Goal: Task Accomplishment & Management: Use online tool/utility

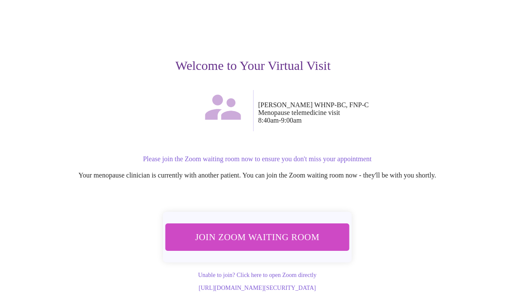
scroll to position [54, 0]
click at [216, 231] on span "Join Zoom Waiting Room" at bounding box center [257, 237] width 161 height 16
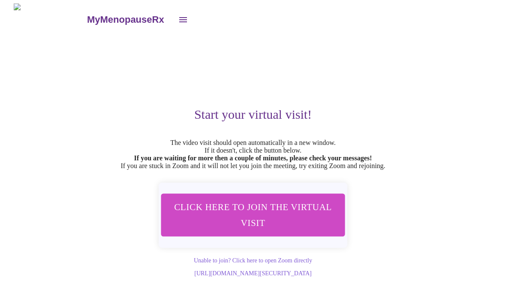
scroll to position [0, 0]
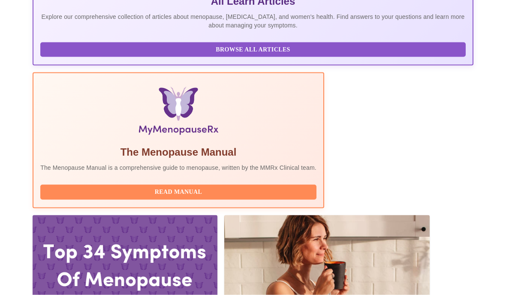
scroll to position [228, 0]
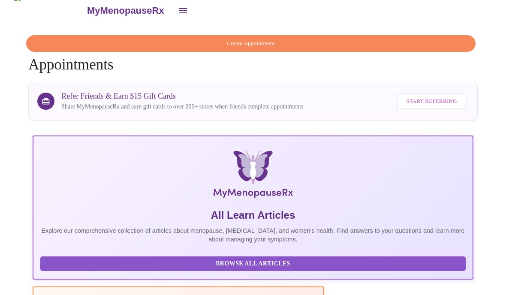
scroll to position [0, 0]
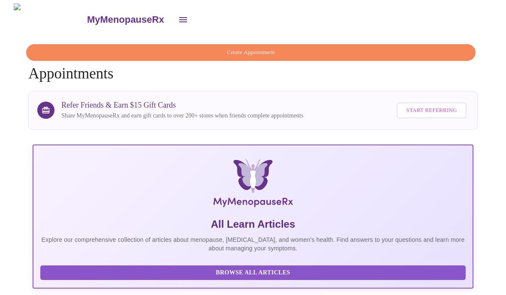
click at [173, 14] on button "open drawer" at bounding box center [183, 19] width 21 height 21
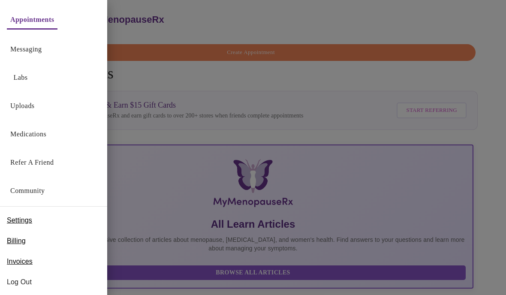
click at [179, 83] on div at bounding box center [253, 147] width 506 height 295
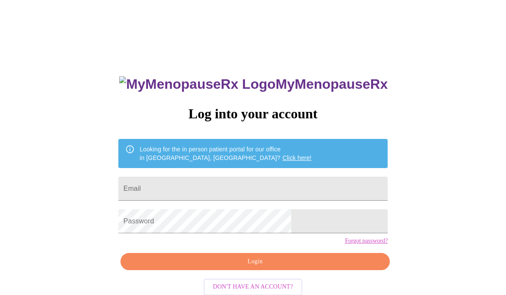
click at [183, 199] on input "Email" at bounding box center [252, 189] width 269 height 24
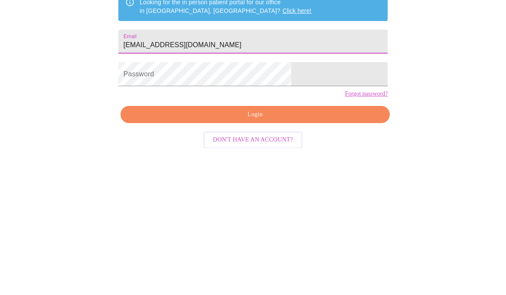
type input "1rmjobes@gmail.com"
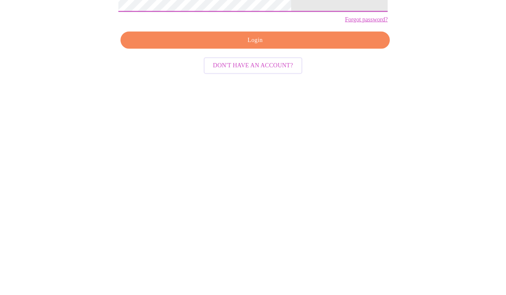
scroll to position [32, 0]
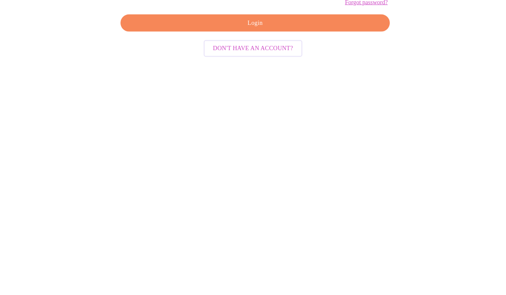
click at [186, 224] on span "Login" at bounding box center [254, 229] width 249 height 11
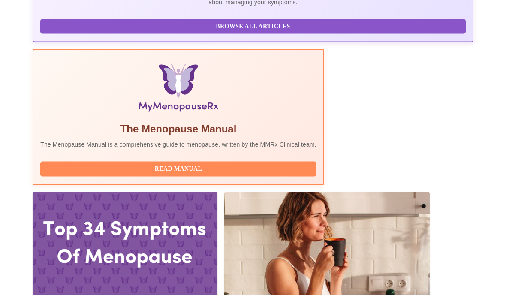
scroll to position [246, 0]
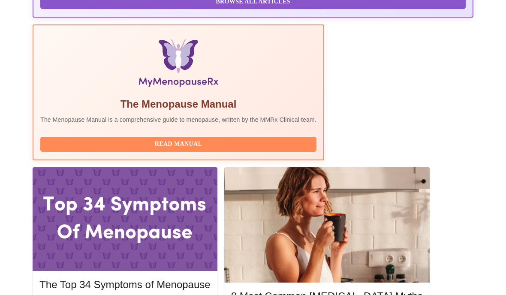
scroll to position [324, 0]
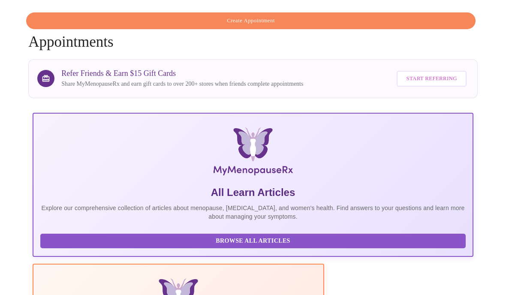
scroll to position [0, 0]
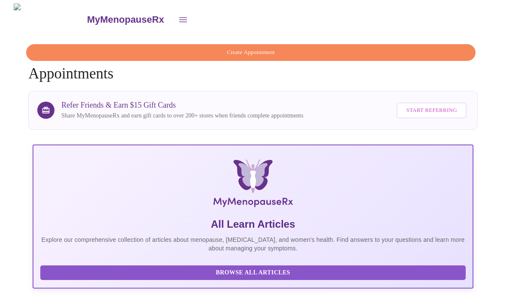
click at [178, 19] on icon "open drawer" at bounding box center [183, 20] width 10 height 10
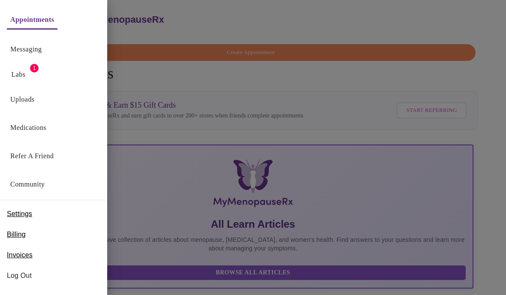
click at [17, 77] on link "Labs" at bounding box center [19, 75] width 14 height 12
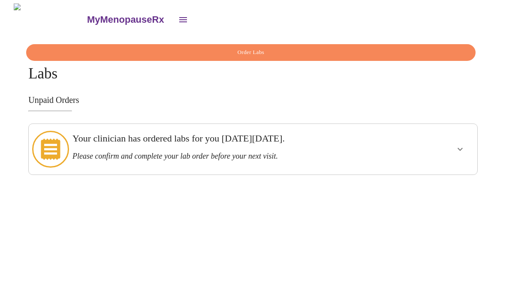
click at [242, 152] on h3 "Please confirm and complete your lab order before your next visit." at bounding box center [230, 156] width 317 height 9
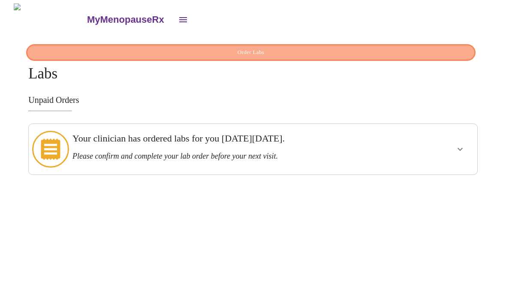
click at [152, 49] on span "Order Labs" at bounding box center [250, 53] width 429 height 10
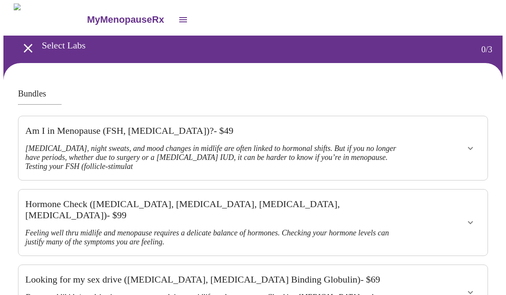
click at [27, 44] on icon "open drawer" at bounding box center [28, 48] width 15 height 15
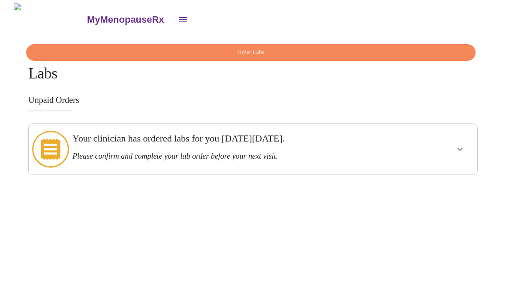
click at [159, 144] on h3 "Your clinician has ordered labs for you on Wednesday, August 27th." at bounding box center [230, 138] width 317 height 11
click at [462, 144] on icon "show more" at bounding box center [460, 149] width 10 height 10
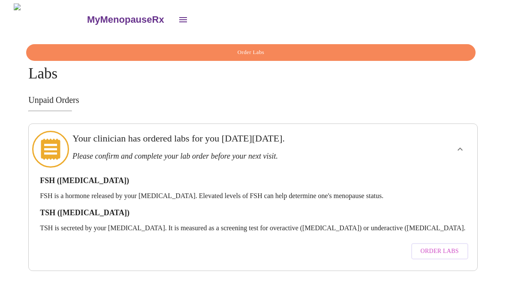
click at [426, 246] on span "Order Labs" at bounding box center [439, 251] width 38 height 11
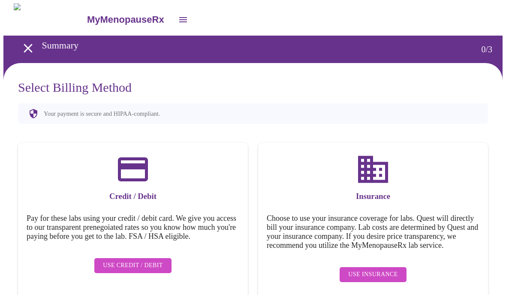
scroll to position [12, 0]
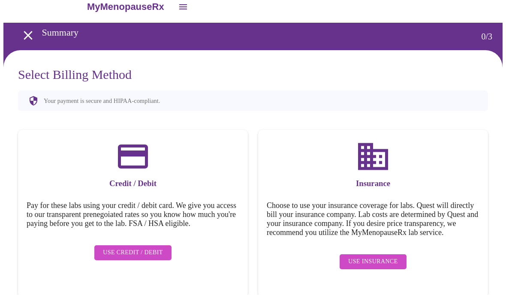
click at [352, 267] on span "Use Insurance" at bounding box center [372, 262] width 49 height 11
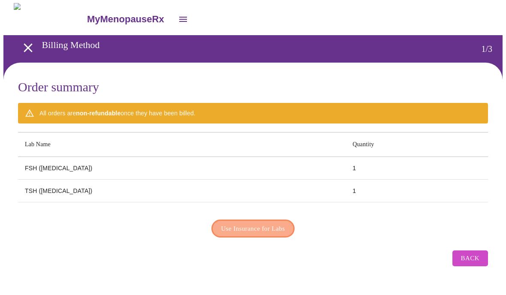
click at [227, 229] on span "Use Insurance for Labs" at bounding box center [253, 228] width 64 height 11
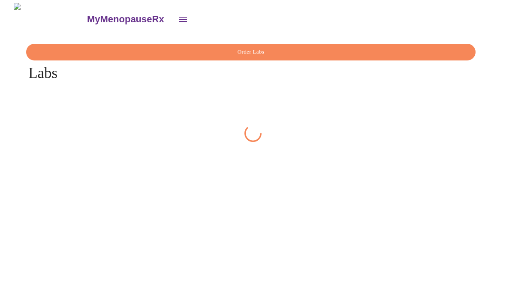
scroll to position [0, 0]
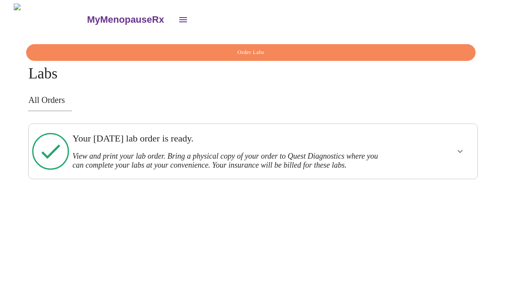
click at [464, 150] on icon "show more" at bounding box center [460, 151] width 10 height 10
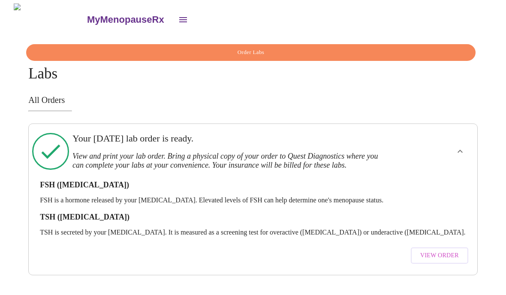
click at [429, 250] on span "View Order" at bounding box center [439, 255] width 39 height 11
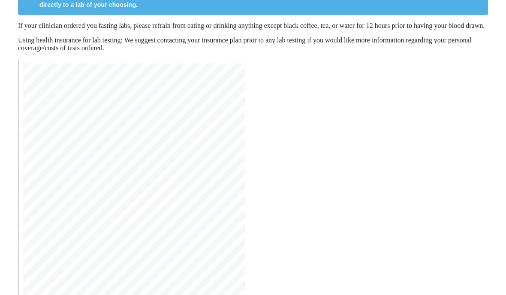
scroll to position [83, 0]
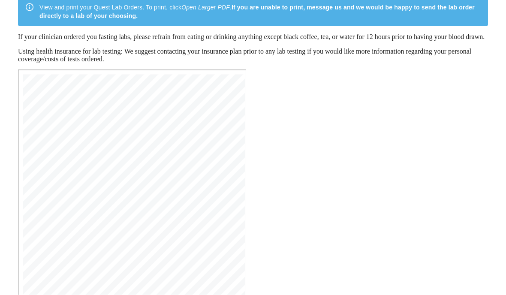
click at [273, 213] on div "MyMenopauseRx Medical Group 1604 N Main St Wheaton, IL 60187 Phone: (630) 480-0…" at bounding box center [252, 231] width 483 height 336
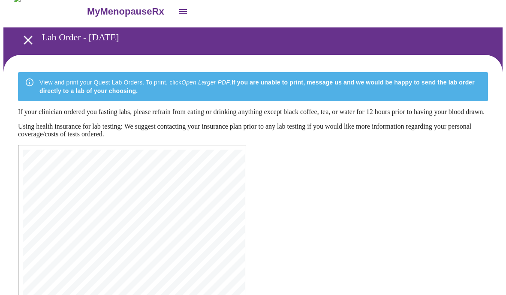
scroll to position [0, 0]
